Goal: Find specific page/section: Find specific page/section

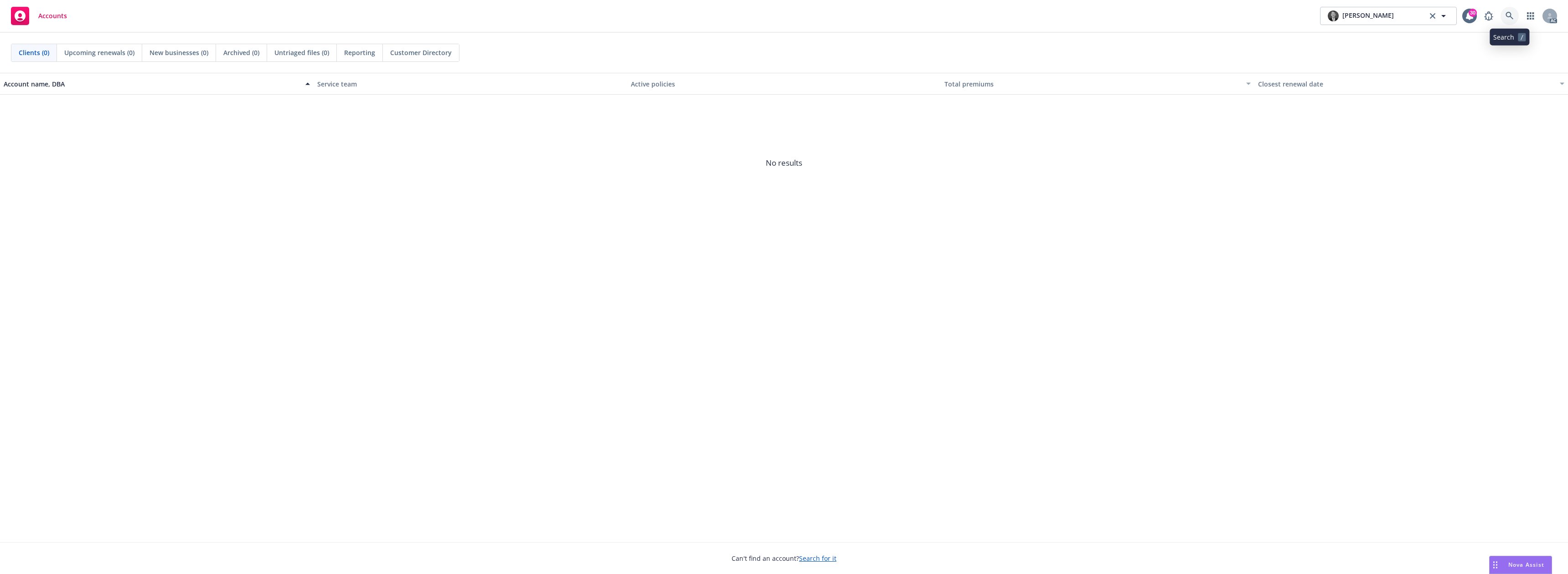
click at [1510, 16] on icon at bounding box center [1508, 16] width 7 height 7
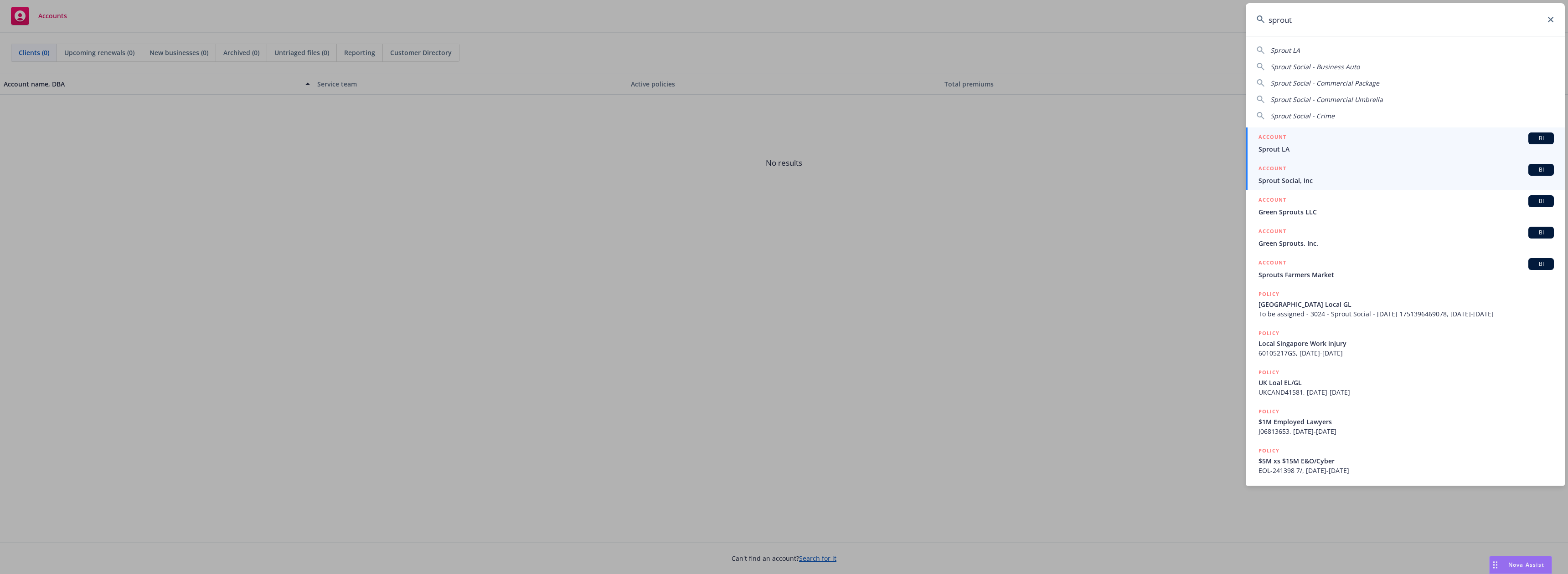
type input "sprout"
click at [1289, 176] on span "Sprout Social, Inc" at bounding box center [1405, 180] width 295 height 10
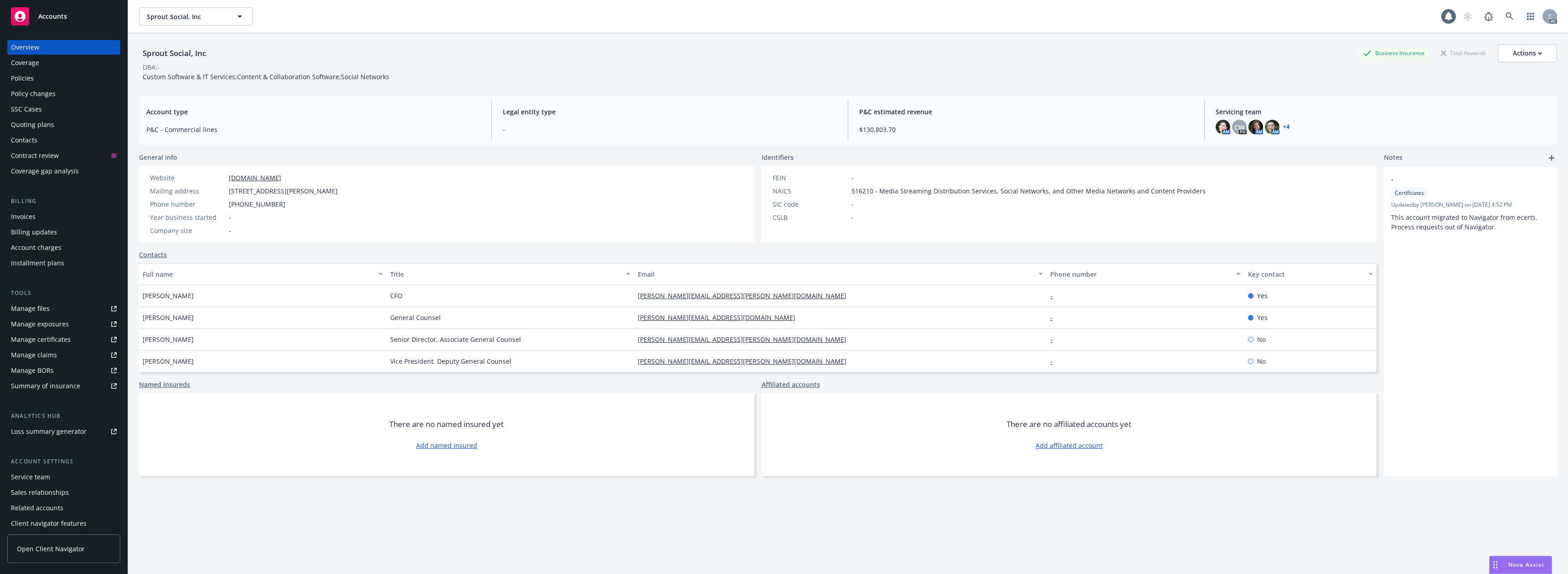
click at [53, 80] on div "Policies" at bounding box center [63, 78] width 105 height 15
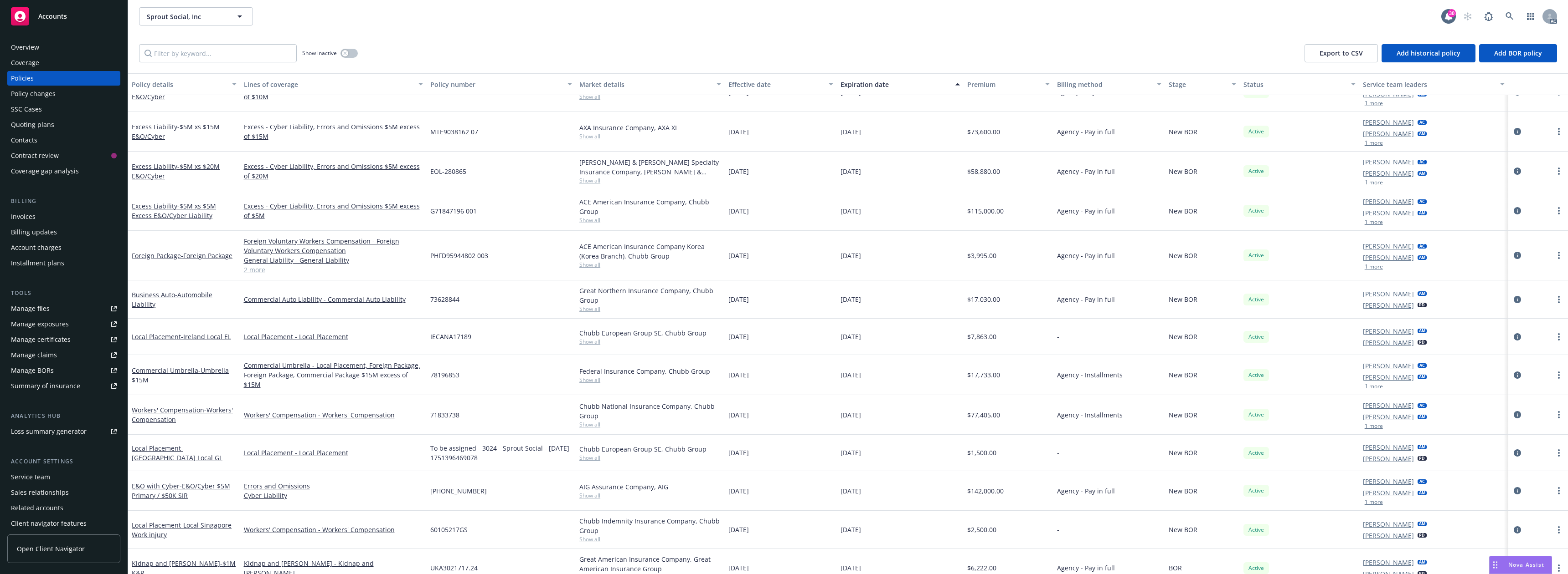
scroll to position [318, 0]
